Goal: Obtain resource: Obtain resource

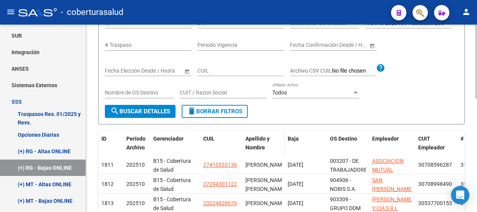
scroll to position [105, 0]
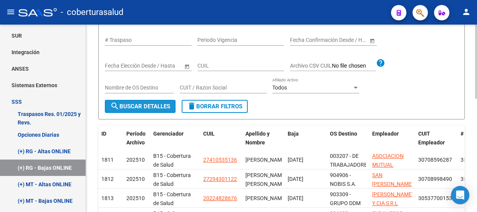
click at [149, 103] on span "search Buscar Detalles" at bounding box center [140, 106] width 60 height 7
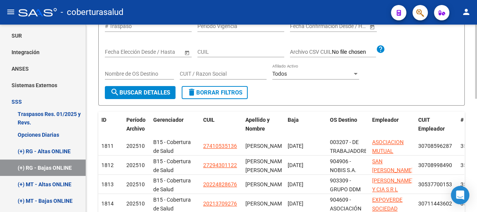
scroll to position [0, 0]
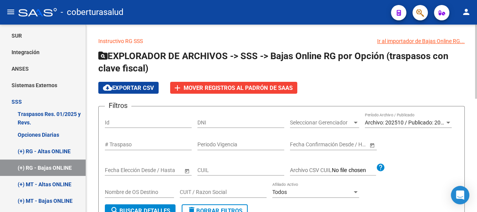
click at [407, 124] on span "Archivo: 202510 / Publicado: 202509" at bounding box center [409, 123] width 88 height 6
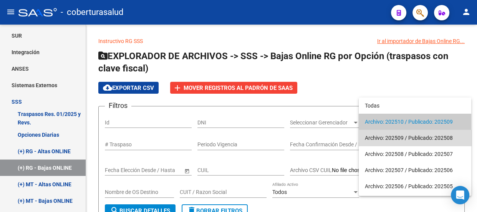
click at [399, 138] on span "Archivo: 202509 / Publicado: 202508" at bounding box center [415, 138] width 100 height 16
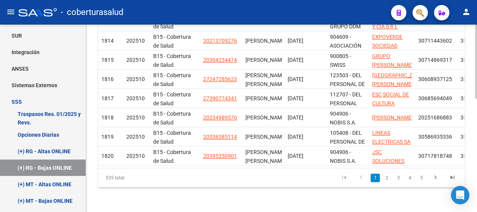
scroll to position [111, 0]
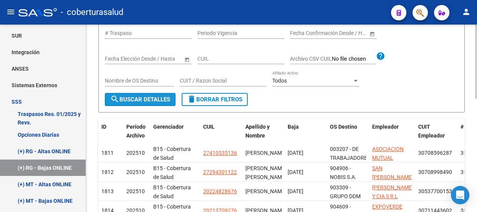
drag, startPoint x: 143, startPoint y: 98, endPoint x: 163, endPoint y: 104, distance: 20.5
click at [144, 99] on span "search Buscar Detalles" at bounding box center [140, 99] width 60 height 7
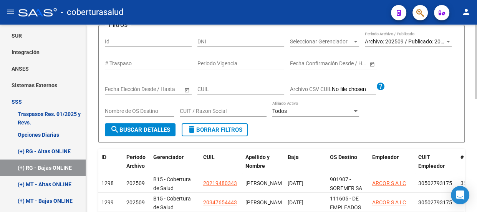
scroll to position [76, 0]
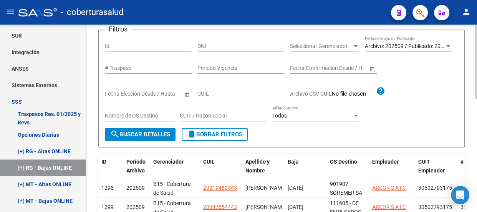
click at [438, 44] on span "Archivo: 202509 / Publicado: 202508" at bounding box center [409, 46] width 88 height 6
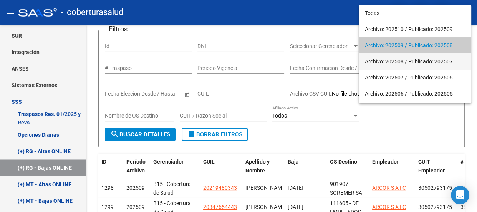
click at [405, 60] on span "Archivo: 202508 / Publicado: 202507" at bounding box center [415, 61] width 100 height 16
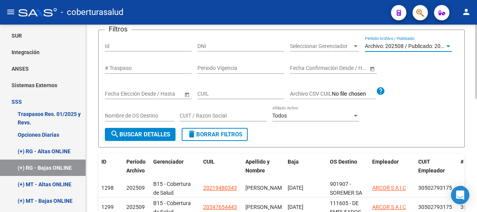
click at [144, 131] on span "search Buscar Detalles" at bounding box center [140, 134] width 60 height 7
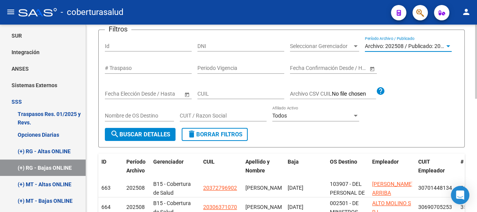
click at [419, 43] on span "Archivo: 202508 / Publicado: 202507" at bounding box center [409, 46] width 88 height 6
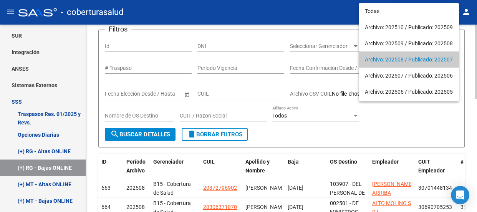
scroll to position [14, 0]
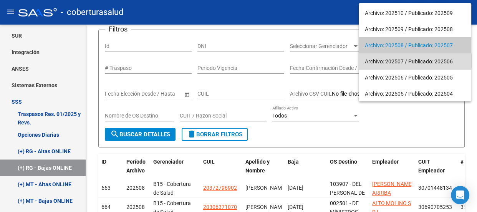
click at [398, 59] on span "Archivo: 202507 / Publicado: 202506" at bounding box center [415, 61] width 100 height 16
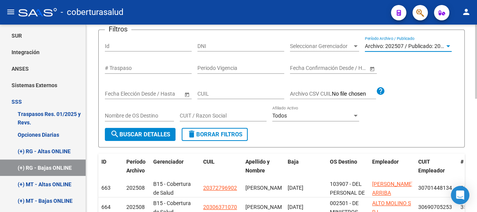
click at [136, 133] on span "search Buscar Detalles" at bounding box center [140, 134] width 60 height 7
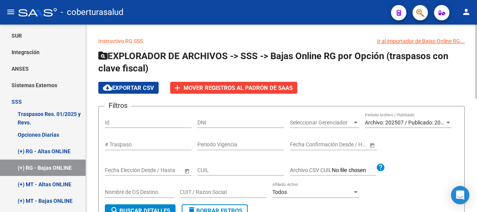
scroll to position [0, 0]
click at [415, 127] on div "Archivo: 202507 / Publicado: 202506 Período Archivo / Publicado" at bounding box center [408, 124] width 87 height 22
click at [420, 120] on span "Archivo: 202507 / Publicado: 202506" at bounding box center [409, 123] width 88 height 6
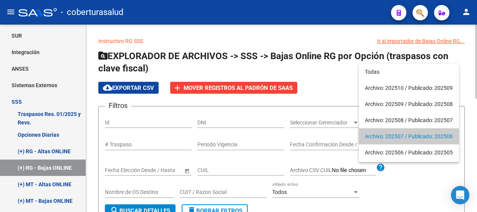
scroll to position [14, 0]
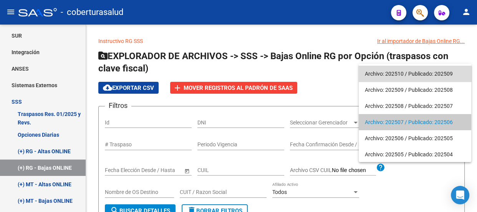
click at [398, 74] on span "Archivo: 202510 / Publicado: 202509" at bounding box center [415, 74] width 100 height 16
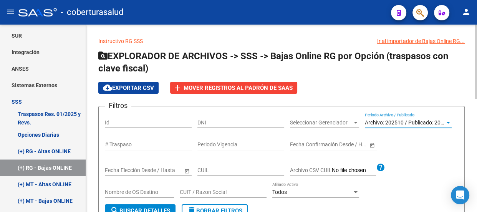
click at [125, 208] on span "search Buscar Detalles" at bounding box center [140, 211] width 60 height 7
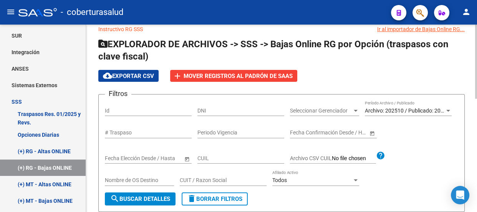
scroll to position [0, 0]
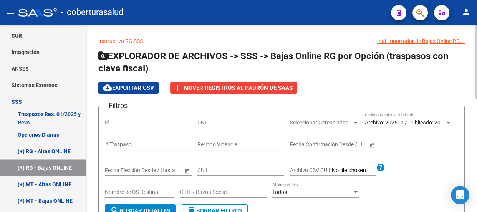
click at [118, 87] on span "cloud_download Exportar CSV" at bounding box center [128, 88] width 51 height 7
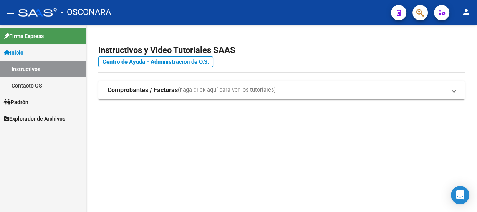
click at [37, 118] on span "Explorador de Archivos" at bounding box center [34, 119] width 61 height 8
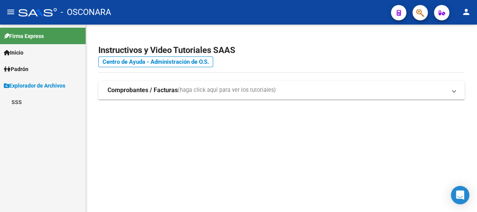
click at [28, 108] on link "SSS" at bounding box center [43, 102] width 86 height 17
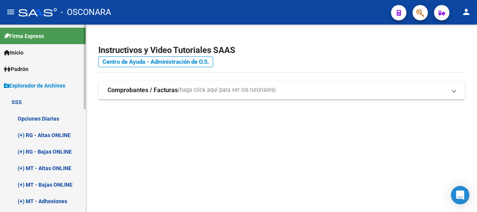
click at [50, 148] on link "(+) RG - Bajas ONLINE" at bounding box center [43, 151] width 86 height 17
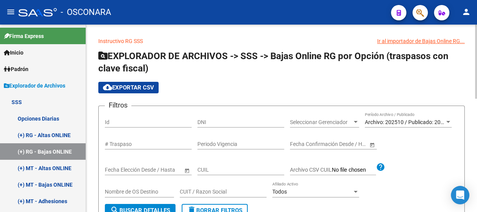
scroll to position [70, 0]
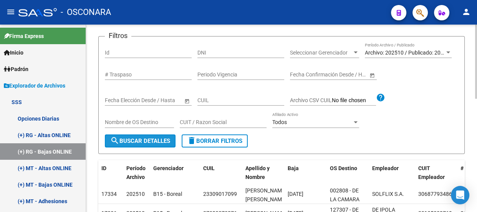
click at [135, 139] on span "search Buscar Detalles" at bounding box center [140, 141] width 60 height 7
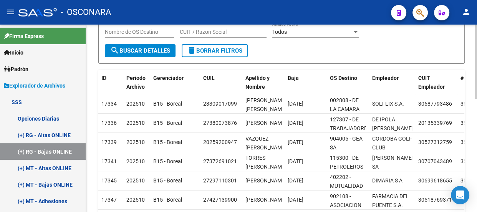
scroll to position [41, 0]
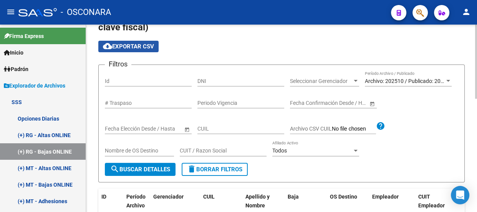
click at [127, 45] on span "cloud_download Exportar CSV" at bounding box center [128, 46] width 51 height 7
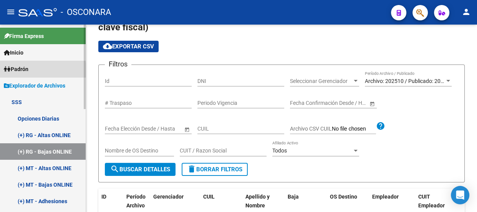
click at [25, 70] on span "Padrón" at bounding box center [16, 69] width 25 height 8
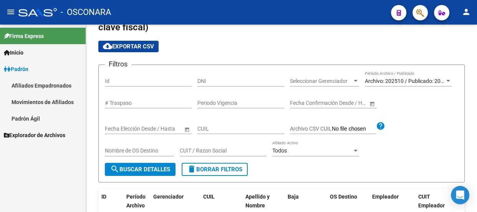
click at [42, 100] on link "Movimientos de Afiliados" at bounding box center [43, 102] width 86 height 17
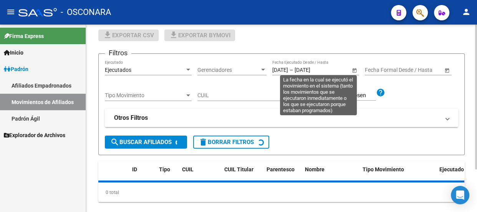
click at [355, 70] on span "Open calendar" at bounding box center [354, 70] width 18 height 18
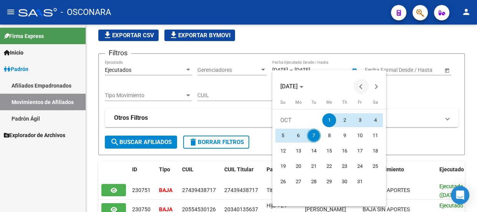
click at [359, 88] on span "Previous month" at bounding box center [361, 86] width 15 height 15
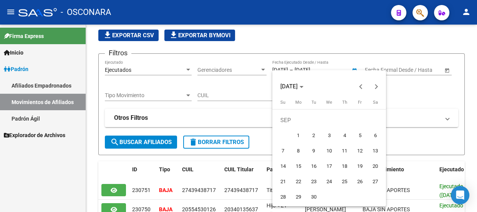
click at [300, 150] on span "8" at bounding box center [299, 151] width 14 height 14
type input "[DATE]"
click at [380, 88] on span "Next month" at bounding box center [376, 86] width 15 height 15
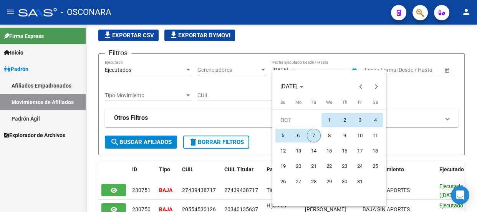
click at [314, 137] on span "7" at bounding box center [314, 136] width 14 height 14
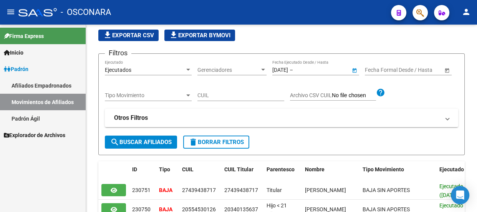
type input "[DATE]"
click at [163, 97] on span "Tipo Movimiento" at bounding box center [145, 95] width 80 height 7
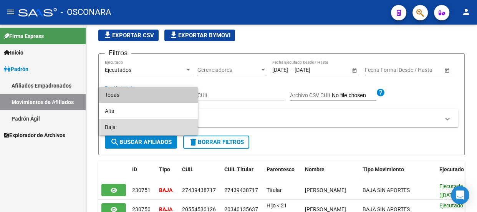
click at [120, 126] on span "Baja" at bounding box center [148, 127] width 87 height 16
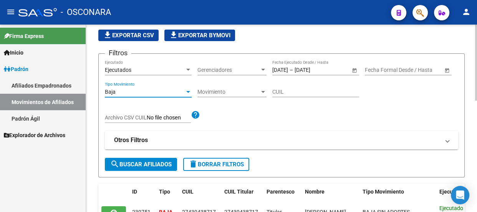
click at [155, 161] on span "search Buscar Afiliados" at bounding box center [140, 164] width 61 height 7
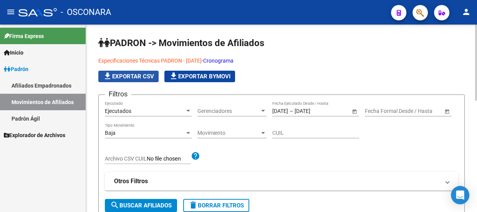
click at [128, 77] on span "file_download Exportar CSV" at bounding box center [128, 76] width 51 height 7
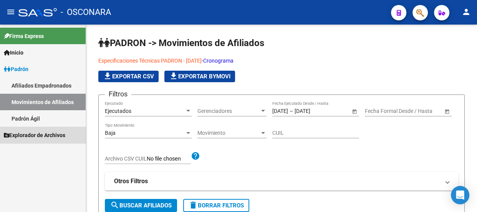
click at [56, 127] on link "Explorador de Archivos" at bounding box center [43, 135] width 86 height 17
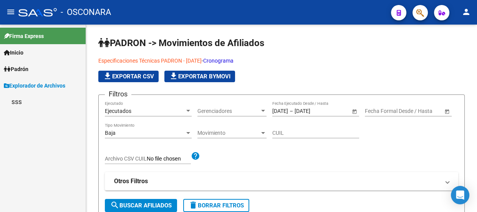
click at [34, 106] on link "SSS" at bounding box center [43, 102] width 86 height 17
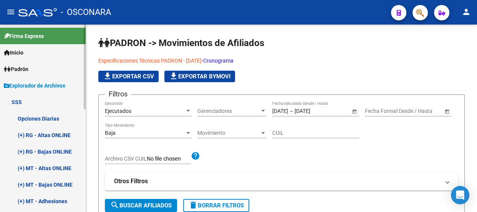
click at [55, 152] on link "(+) RG - Bajas ONLINE" at bounding box center [43, 151] width 86 height 17
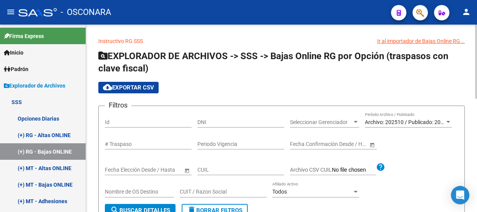
click at [415, 116] on div "Archivo: 202510 / Publicado: 202509 Período Archivo / Publicado" at bounding box center [408, 119] width 87 height 15
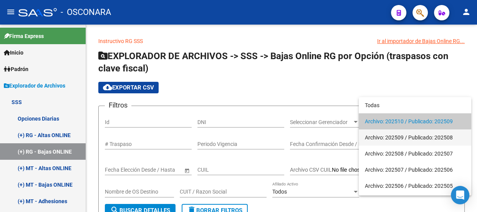
click at [408, 135] on span "Archivo: 202509 / Publicado: 202508" at bounding box center [415, 138] width 100 height 16
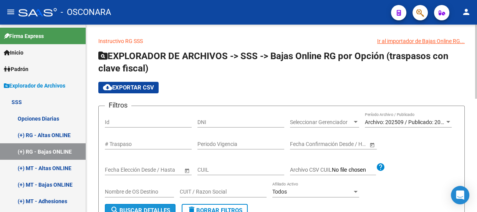
click at [139, 205] on button "search Buscar Detalles" at bounding box center [140, 210] width 71 height 13
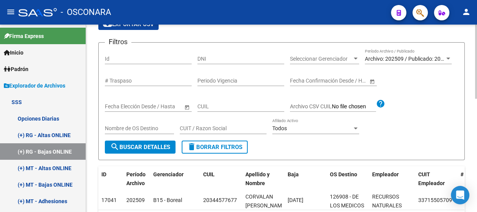
scroll to position [6, 0]
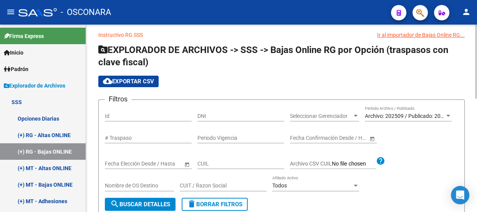
click at [420, 111] on div "Archivo: 202509 / Publicado: 202508 Período Archivo / Publicado" at bounding box center [408, 113] width 87 height 15
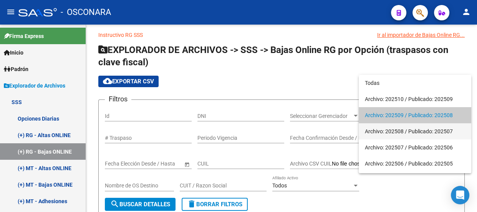
click at [402, 128] on span "Archivo: 202508 / Publicado: 202507" at bounding box center [415, 131] width 100 height 16
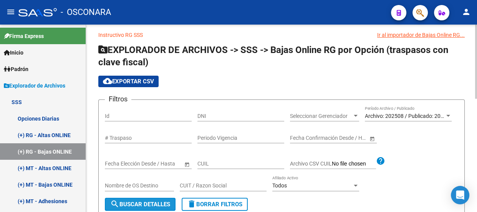
click at [134, 203] on span "search Buscar Detalles" at bounding box center [140, 204] width 60 height 7
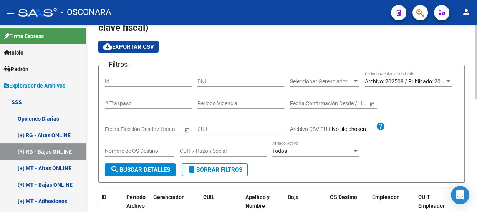
scroll to position [0, 0]
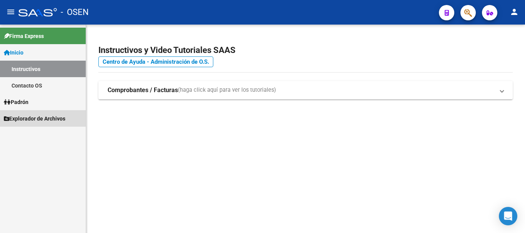
click at [35, 123] on span "Explorador de Archivos" at bounding box center [34, 119] width 61 height 8
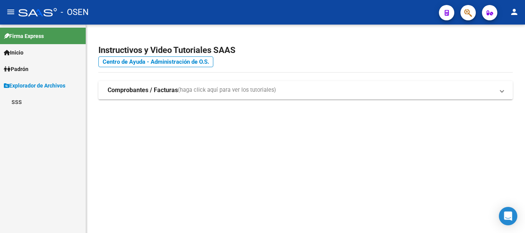
click at [33, 105] on link "SSS" at bounding box center [43, 102] width 86 height 17
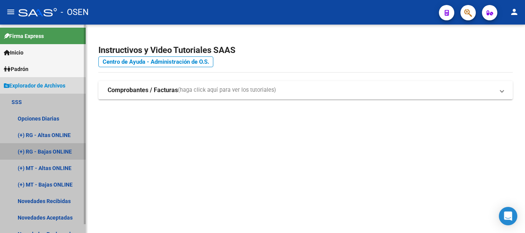
click at [49, 151] on link "(+) RG - Bajas ONLINE" at bounding box center [43, 151] width 86 height 17
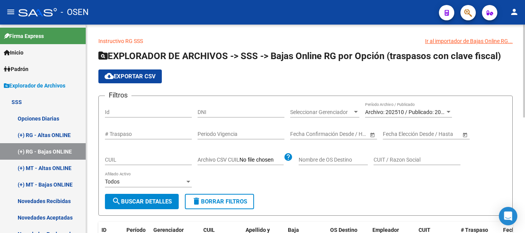
click at [151, 199] on span "search Buscar Detalles" at bounding box center [142, 201] width 60 height 7
click at [134, 75] on span "cloud_download Exportar CSV" at bounding box center [130, 76] width 51 height 7
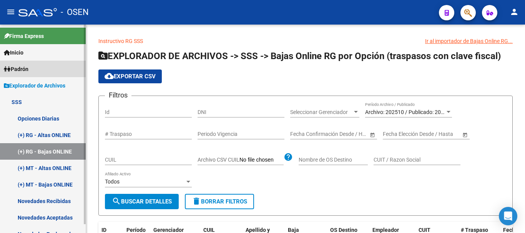
click at [28, 68] on span "Padrón" at bounding box center [16, 69] width 25 height 8
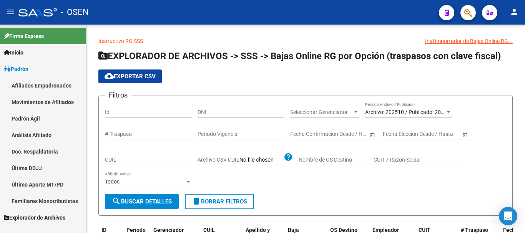
click at [60, 101] on link "Movimientos de Afiliados" at bounding box center [43, 102] width 86 height 17
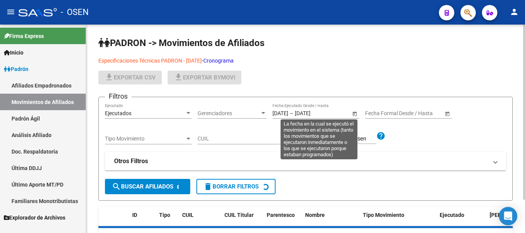
click at [359, 112] on span "Open calendar" at bounding box center [354, 114] width 18 height 18
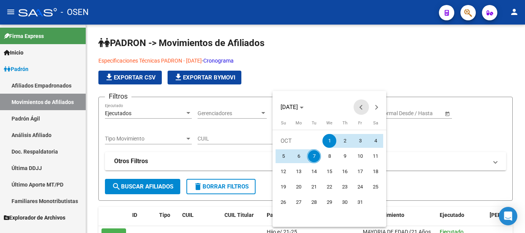
drag, startPoint x: 362, startPoint y: 104, endPoint x: 353, endPoint y: 117, distance: 16.0
click at [361, 105] on button "Previous month" at bounding box center [361, 107] width 15 height 15
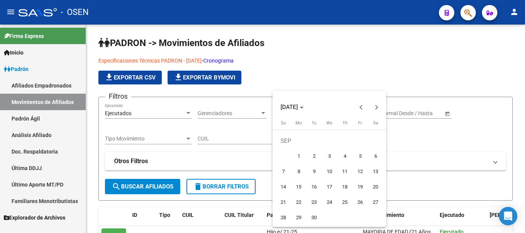
click at [299, 171] on span "8" at bounding box center [299, 172] width 14 height 14
type input "[DATE]"
drag, startPoint x: 376, startPoint y: 107, endPoint x: 375, endPoint y: 111, distance: 4.4
click at [377, 108] on button "Next month" at bounding box center [376, 107] width 15 height 15
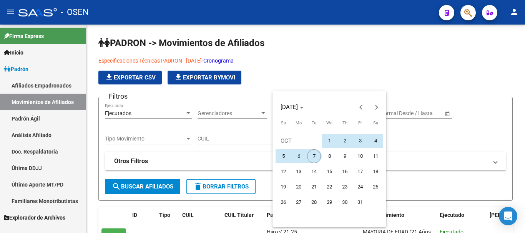
click at [313, 158] on span "7" at bounding box center [314, 156] width 14 height 14
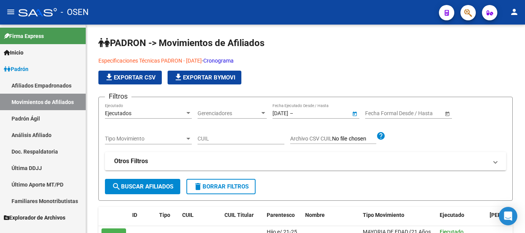
type input "[DATE]"
click at [168, 184] on span "search Buscar Afiliados" at bounding box center [142, 186] width 61 height 7
click at [162, 139] on span "Tipo Movimiento" at bounding box center [145, 139] width 80 height 7
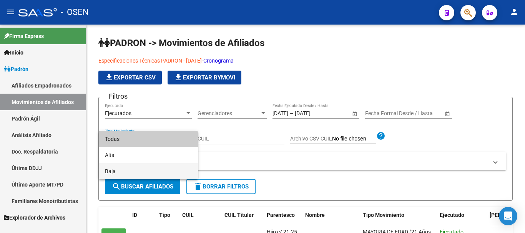
click at [115, 169] on span "Baja" at bounding box center [148, 171] width 87 height 16
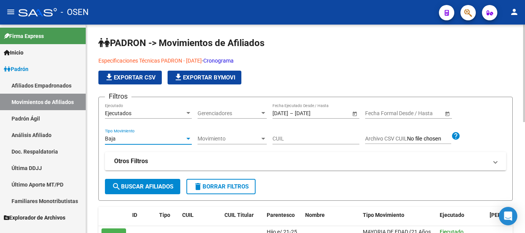
click at [138, 188] on span "search Buscar Afiliados" at bounding box center [142, 186] width 61 height 7
click at [133, 77] on span "file_download Exportar CSV" at bounding box center [130, 77] width 51 height 7
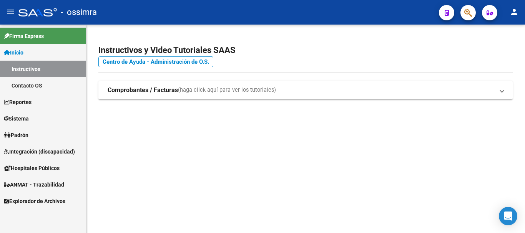
click at [41, 204] on span "Explorador de Archivos" at bounding box center [34, 201] width 61 height 8
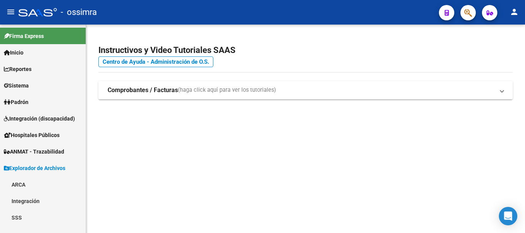
click at [34, 211] on link "SSS" at bounding box center [43, 217] width 86 height 17
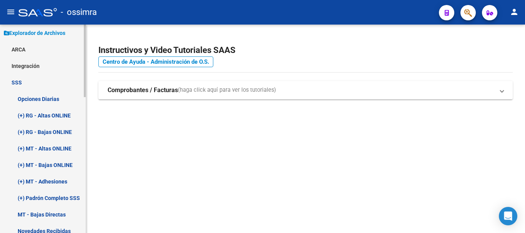
scroll to position [154, 0]
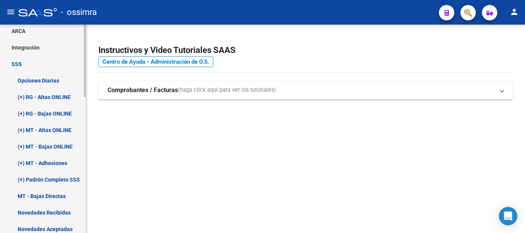
click at [53, 112] on link "(+) RG - Bajas ONLINE" at bounding box center [43, 113] width 86 height 17
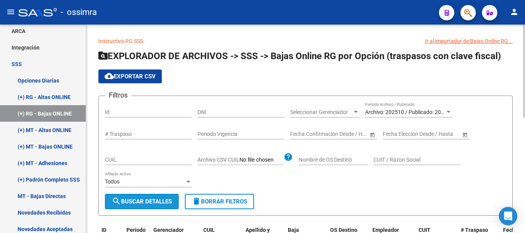
click at [154, 199] on span "search Buscar Detalles" at bounding box center [142, 201] width 60 height 7
click at [135, 75] on span "cloud_download Exportar CSV" at bounding box center [130, 76] width 51 height 7
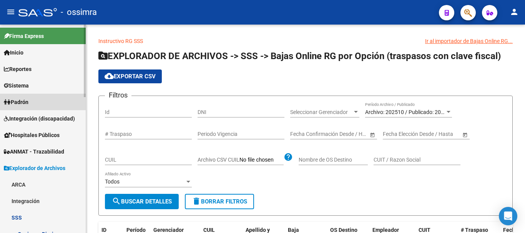
click at [28, 100] on span "Padrón" at bounding box center [16, 102] width 25 height 8
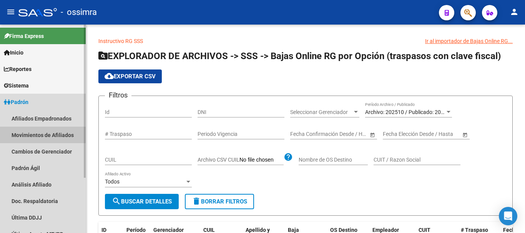
click at [39, 135] on link "Movimientos de Afiliados" at bounding box center [43, 135] width 86 height 17
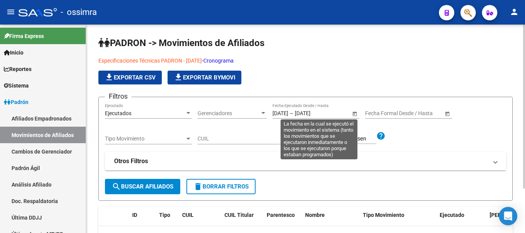
click at [356, 113] on span "Open calendar" at bounding box center [354, 114] width 18 height 18
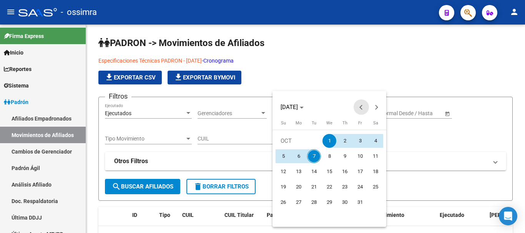
drag, startPoint x: 362, startPoint y: 107, endPoint x: 340, endPoint y: 117, distance: 23.7
click at [361, 107] on button "Previous month" at bounding box center [361, 107] width 15 height 15
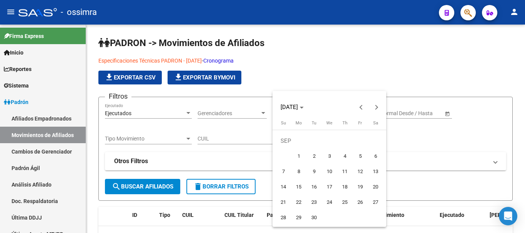
drag, startPoint x: 299, startPoint y: 154, endPoint x: 317, endPoint y: 139, distance: 23.2
click at [298, 154] on span "1" at bounding box center [299, 156] width 14 height 14
type input "[DATE]"
click at [378, 108] on span "Next month" at bounding box center [376, 107] width 15 height 15
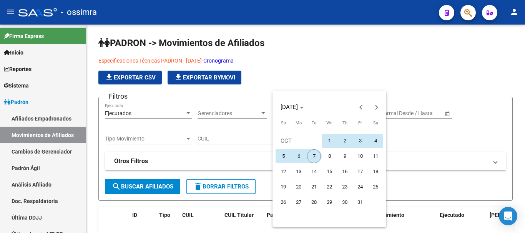
click at [314, 153] on span "7" at bounding box center [314, 156] width 14 height 14
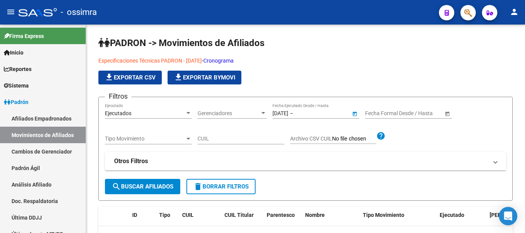
type input "[DATE]"
click at [154, 186] on span "search Buscar Afiliados" at bounding box center [142, 186] width 61 height 7
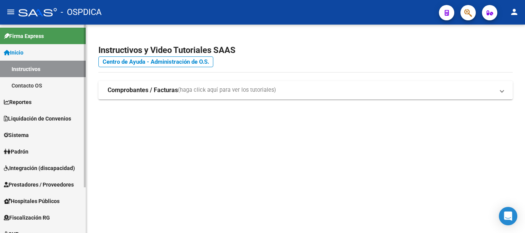
scroll to position [59, 0]
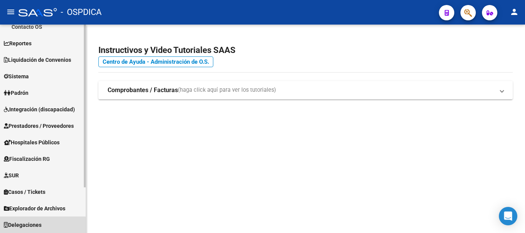
click at [40, 226] on span "Delegaciones" at bounding box center [23, 225] width 38 height 8
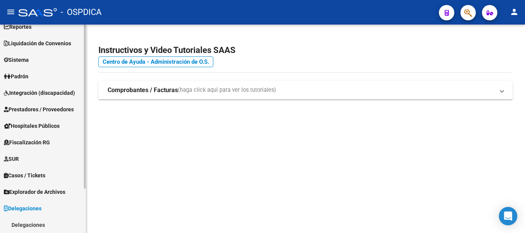
scroll to position [42, 0]
click at [50, 192] on span "Explorador de Archivos" at bounding box center [34, 192] width 61 height 8
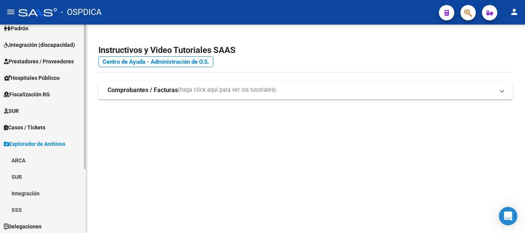
scroll to position [92, 0]
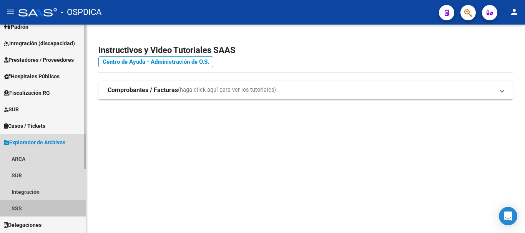
click at [34, 206] on link "SSS" at bounding box center [43, 208] width 86 height 17
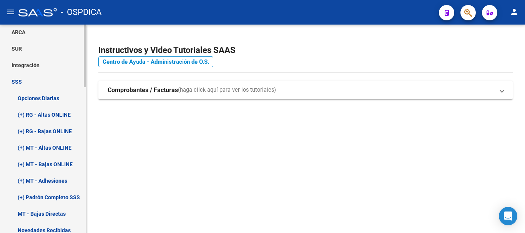
scroll to position [246, 0]
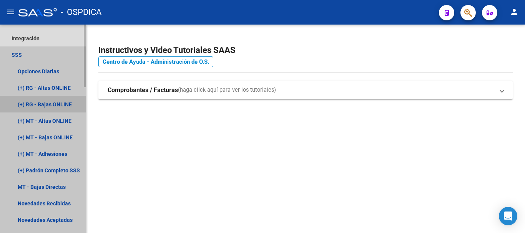
click at [56, 101] on link "(+) RG - Bajas ONLINE" at bounding box center [43, 104] width 86 height 17
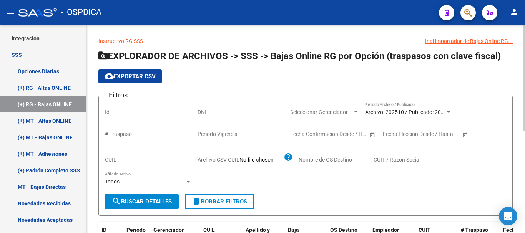
click at [145, 204] on span "search Buscar Detalles" at bounding box center [142, 201] width 60 height 7
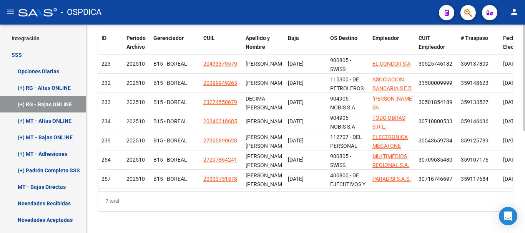
scroll to position [38, 0]
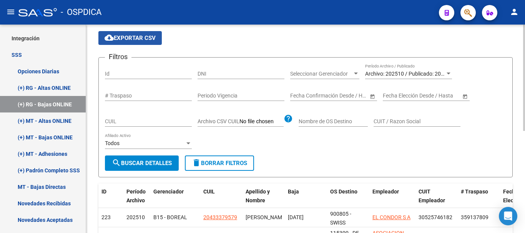
click at [138, 36] on span "cloud_download Exportar CSV" at bounding box center [130, 38] width 51 height 7
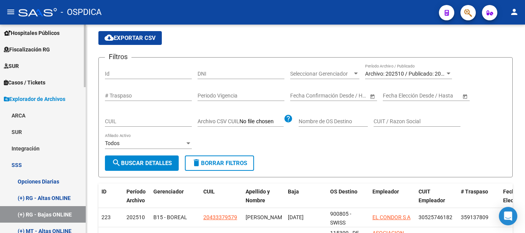
scroll to position [15, 0]
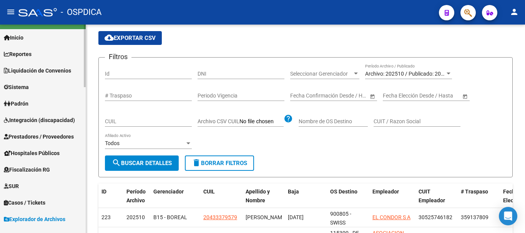
click at [33, 99] on link "Padrón" at bounding box center [43, 103] width 86 height 17
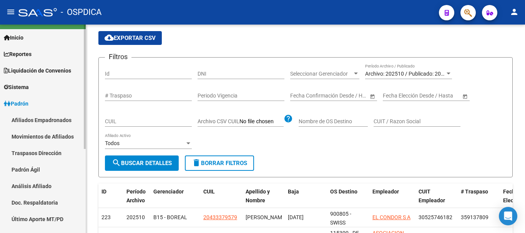
click at [41, 136] on link "Movimientos de Afiliados" at bounding box center [43, 136] width 86 height 17
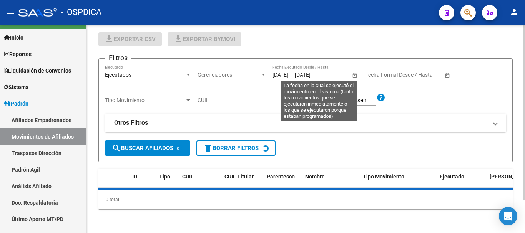
click at [355, 76] on span "Open calendar" at bounding box center [354, 75] width 18 height 18
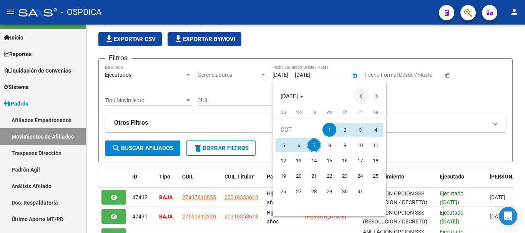
click at [360, 97] on button "Previous month" at bounding box center [361, 96] width 15 height 15
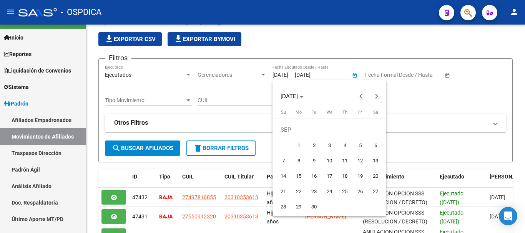
click at [302, 164] on span "8" at bounding box center [299, 161] width 14 height 14
type input "[DATE]"
click at [377, 96] on button "Next month" at bounding box center [376, 96] width 15 height 15
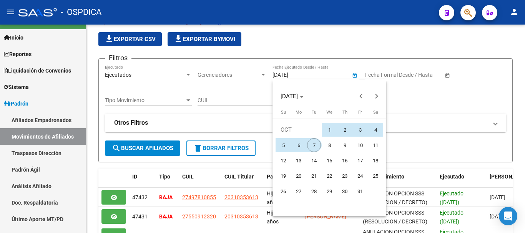
click at [314, 144] on span "7" at bounding box center [314, 145] width 14 height 14
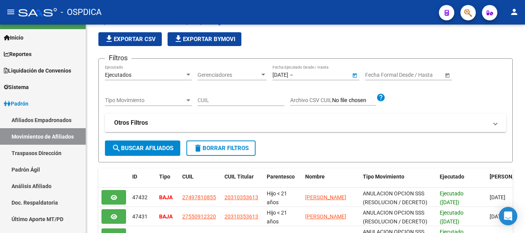
type input "[DATE]"
click at [129, 99] on span "Tipo Movimiento" at bounding box center [145, 100] width 80 height 7
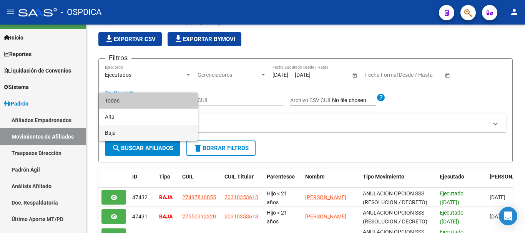
click at [127, 135] on span "Baja" at bounding box center [148, 133] width 87 height 16
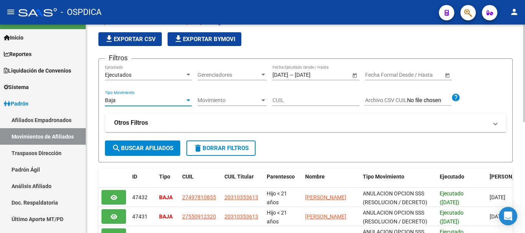
click at [148, 148] on span "search Buscar Afiliados" at bounding box center [142, 148] width 61 height 7
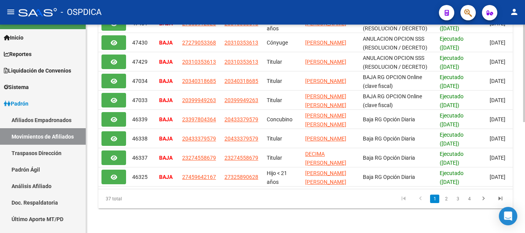
scroll to position [8, 0]
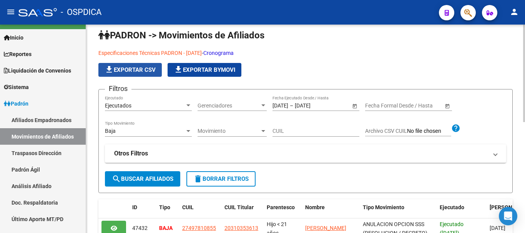
click at [131, 72] on span "file_download Exportar CSV" at bounding box center [130, 69] width 51 height 7
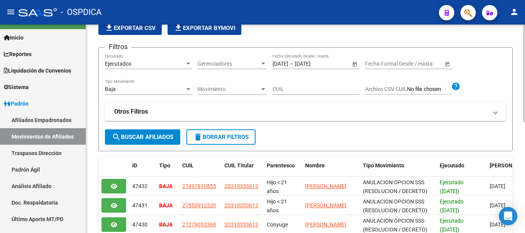
scroll to position [238, 0]
